Goal: Navigation & Orientation: Find specific page/section

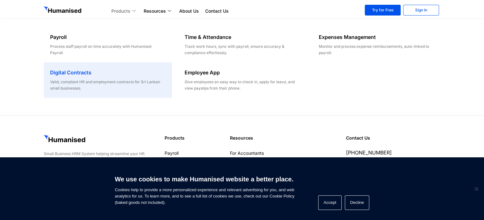
scroll to position [107, 0]
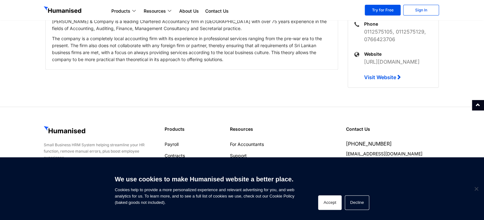
click at [334, 201] on button "Accept" at bounding box center [329, 203] width 23 height 15
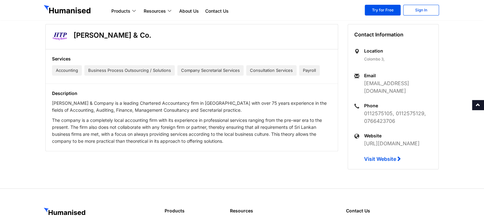
scroll to position [0, 0]
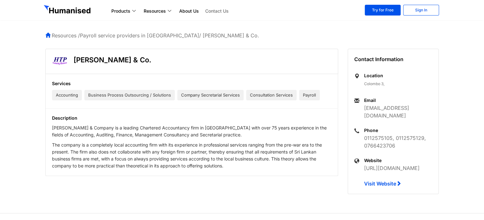
click at [210, 10] on link "Contact Us" at bounding box center [217, 11] width 30 height 8
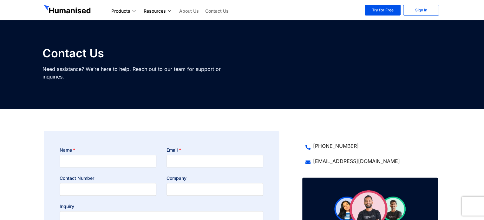
click at [189, 10] on link "About Us" at bounding box center [189, 11] width 26 height 8
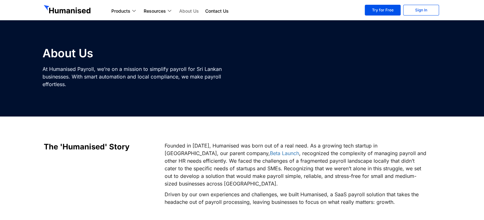
click at [6, 60] on section "About Us At Humanised Payroll, we’re on a mission to simplify payroll for Sri L…" at bounding box center [242, 58] width 484 height 117
click at [227, 11] on link "Contact Us" at bounding box center [217, 11] width 30 height 8
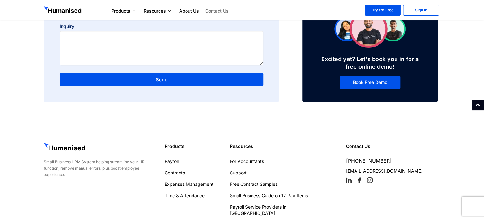
scroll to position [174, 0]
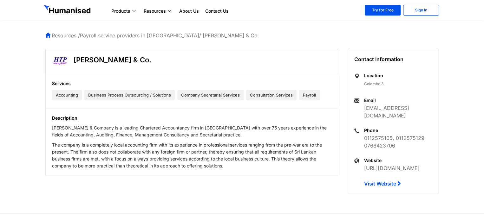
click at [268, 184] on div "[PERSON_NAME] & Co. Services Accounting Business Process Outsourcing / Solution…" at bounding box center [192, 117] width 302 height 137
click at [451, 143] on section "[PERSON_NAME] & Co. Services Accounting Business Process Outsourcing / Solution…" at bounding box center [242, 121] width 484 height 145
click at [450, 142] on section "[PERSON_NAME] & Co. Services Accounting Business Process Outsourcing / Solution…" at bounding box center [242, 121] width 484 height 145
click at [285, 19] on section "Products Payroll Process staff payroll on time accurately with Humanised Payrol…" at bounding box center [242, 10] width 484 height 20
